Goal: Information Seeking & Learning: Find specific fact

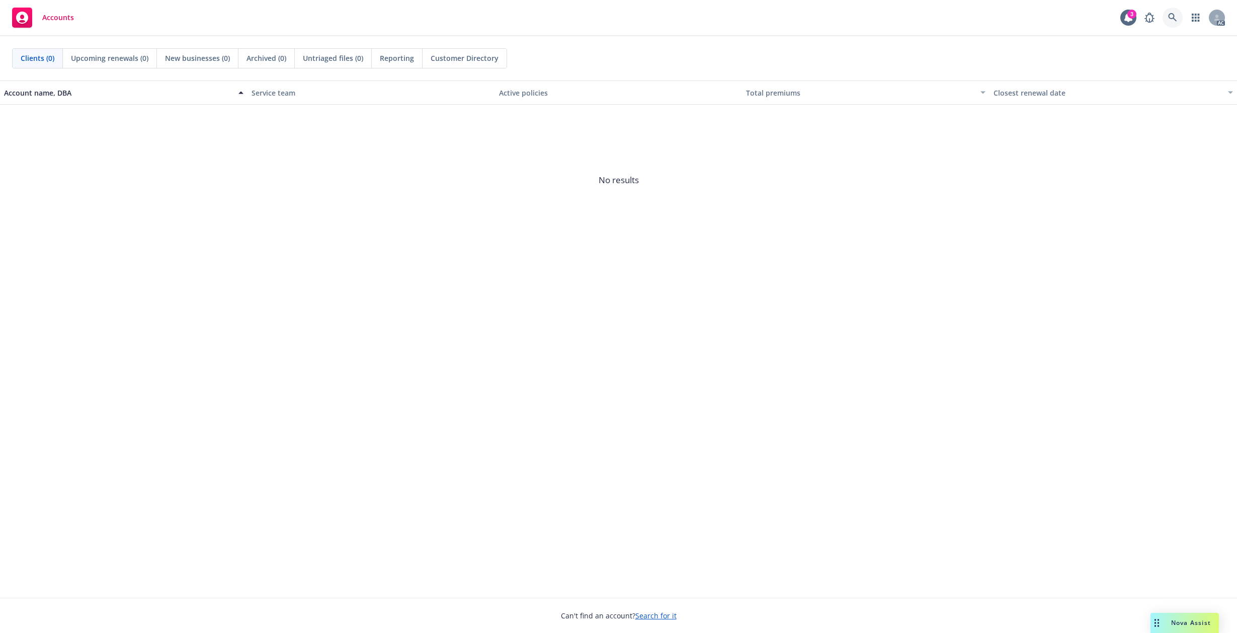
click at [1175, 17] on icon at bounding box center [1172, 17] width 9 height 9
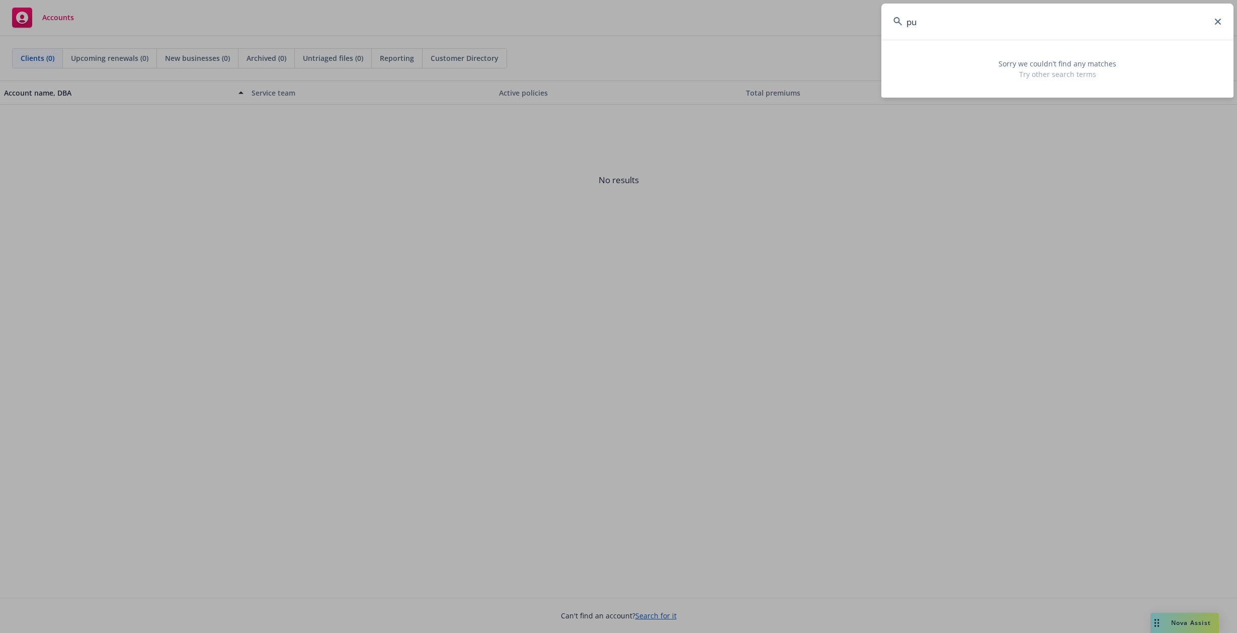
type input "p"
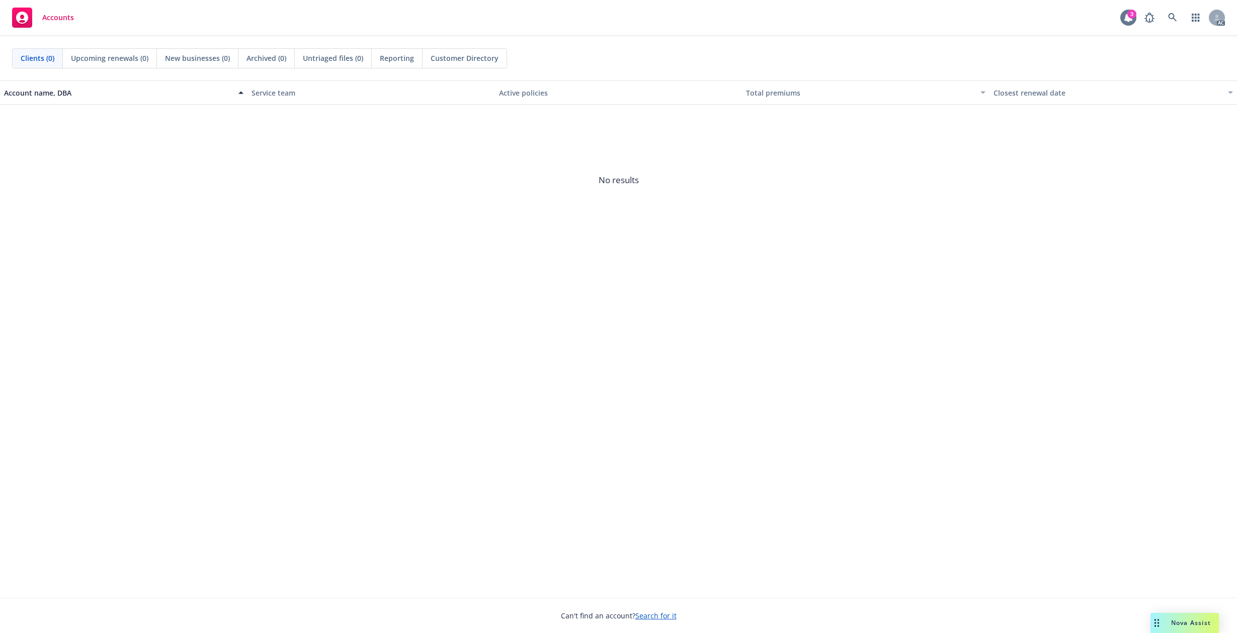
click at [1129, 15] on div "3" at bounding box center [1131, 14] width 9 height 9
click at [1196, 18] on icon "button" at bounding box center [1196, 18] width 8 height 8
click at [346, 340] on div "Account name, DBA Service team Active policies Total premiums Closest renewal d…" at bounding box center [618, 338] width 1237 height 517
